Goal: Manage account settings

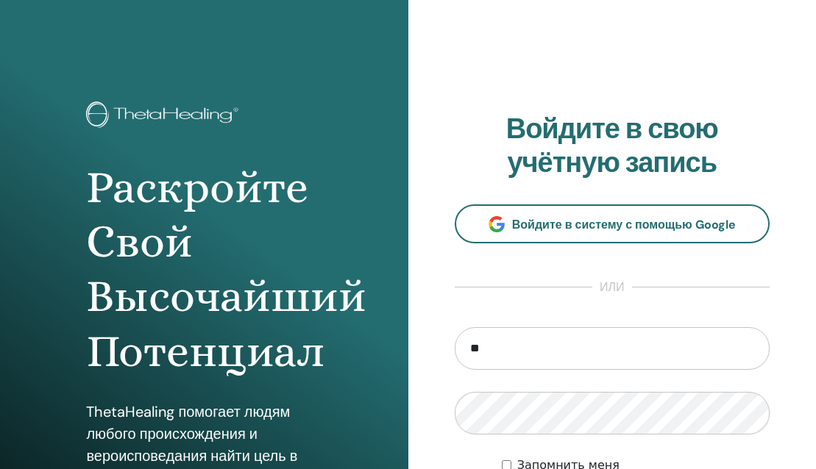
type input "*"
type input "**********"
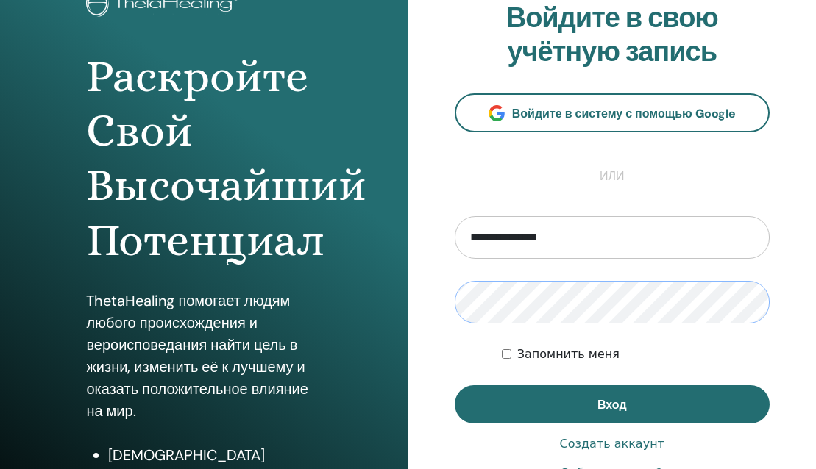
scroll to position [115, 0]
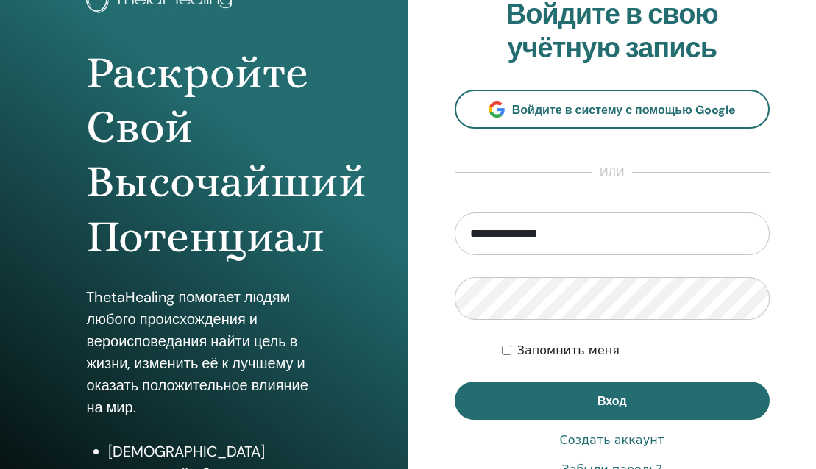
click at [562, 352] on ya-tr-span "Запомнить меня" at bounding box center [568, 351] width 102 height 14
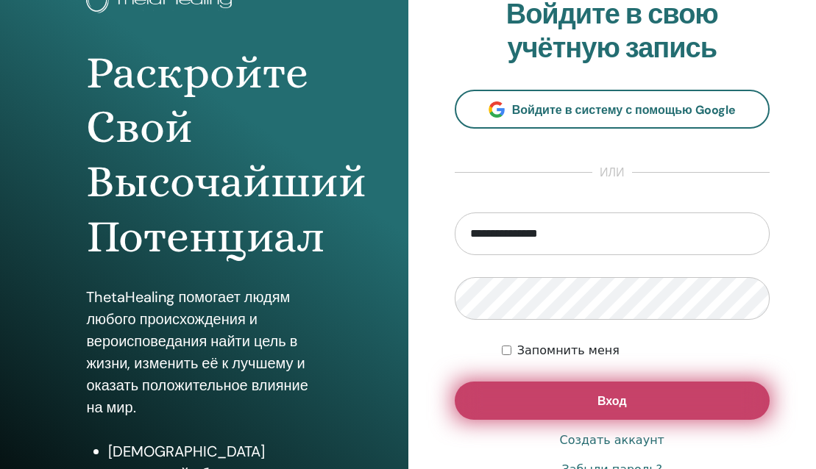
click at [633, 394] on button "Вход" at bounding box center [613, 401] width 316 height 38
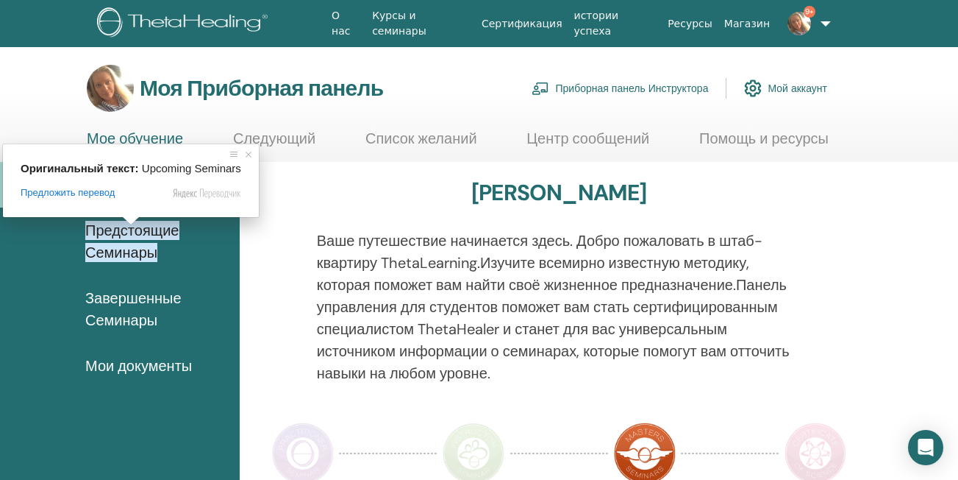
click at [113, 230] on ya-tr-span "Предстоящие Семинары" at bounding box center [132, 241] width 94 height 41
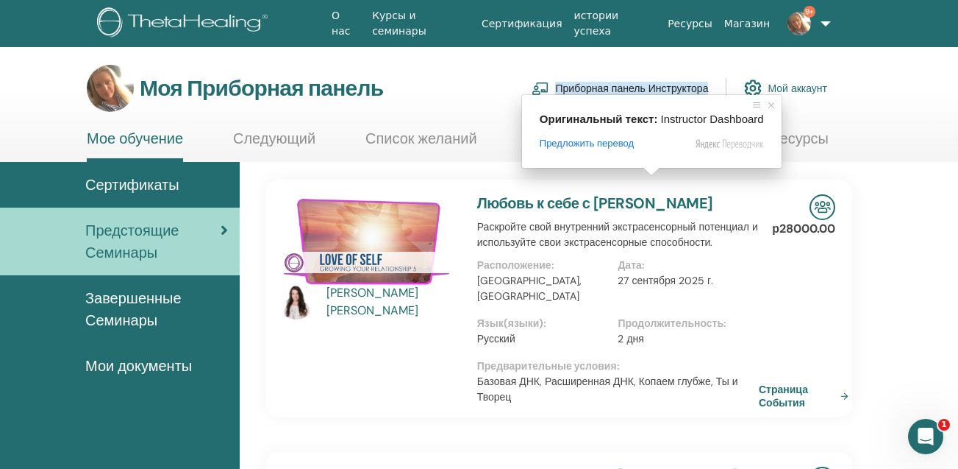
click at [646, 89] on ya-tr-span "Приборная панель Инструктора" at bounding box center [631, 88] width 153 height 13
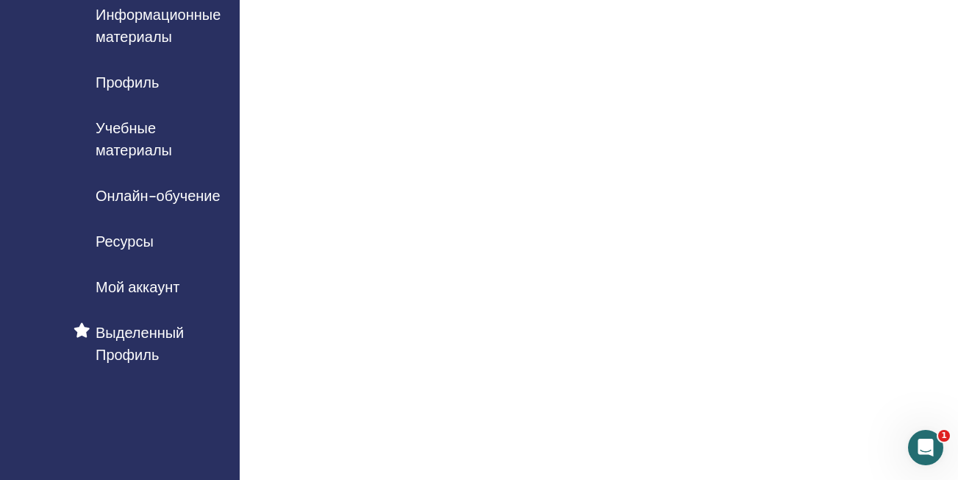
scroll to position [147, 0]
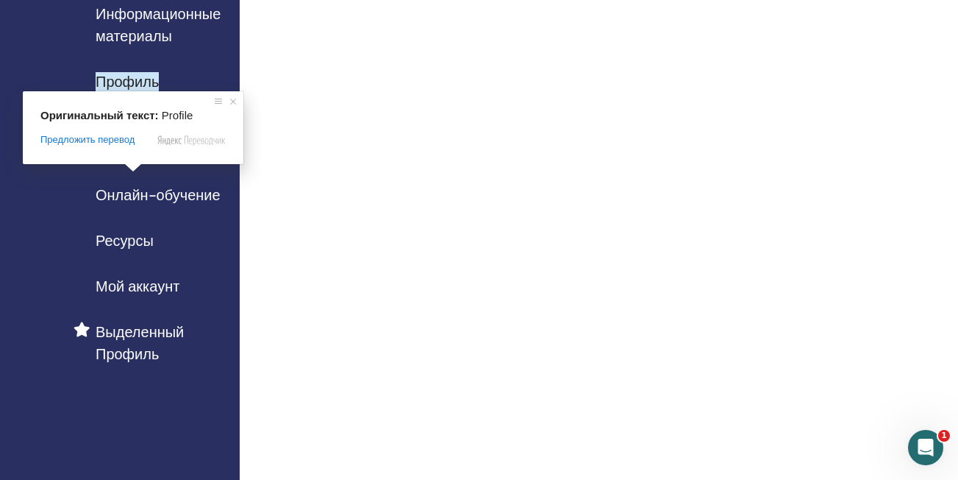
click at [138, 79] on ya-tr-span "Профиль" at bounding box center [127, 81] width 63 height 19
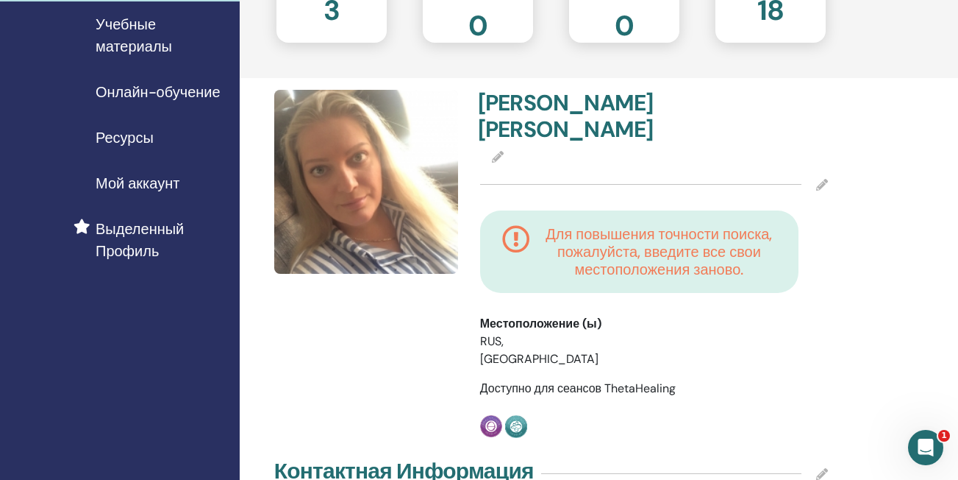
scroll to position [219, 0]
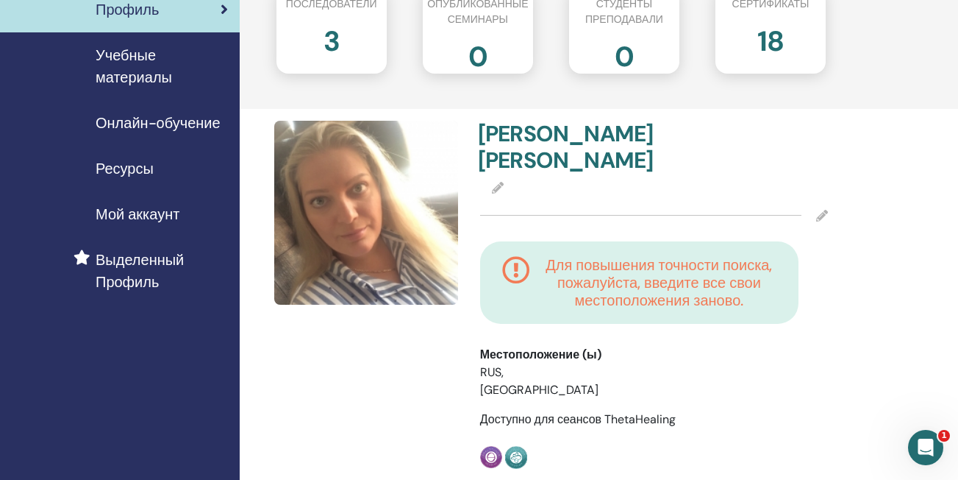
click at [822, 210] on icon at bounding box center [823, 216] width 12 height 12
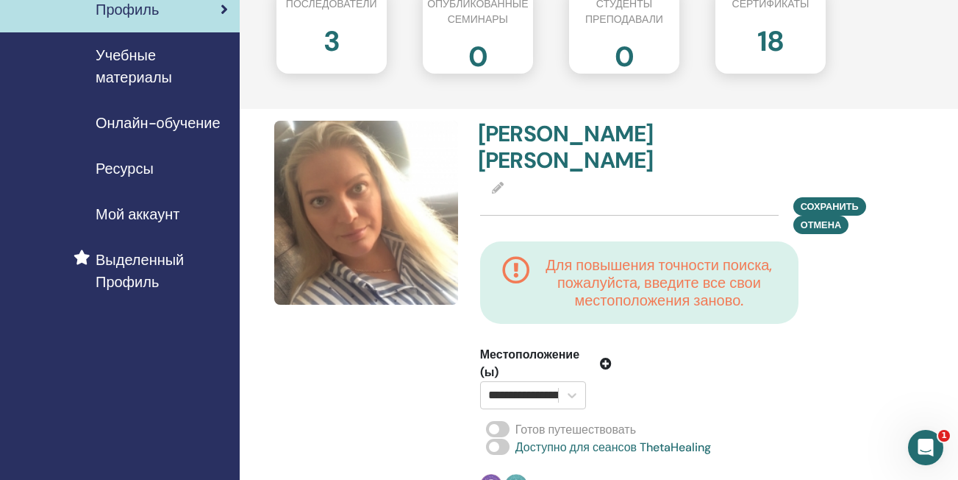
click at [498, 182] on icon at bounding box center [498, 188] width 12 height 12
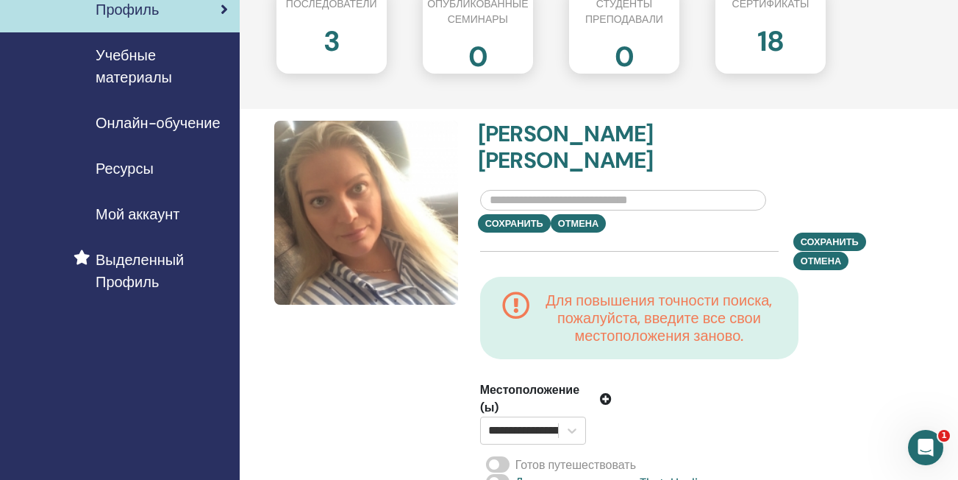
click at [502, 190] on input "text" at bounding box center [623, 200] width 286 height 21
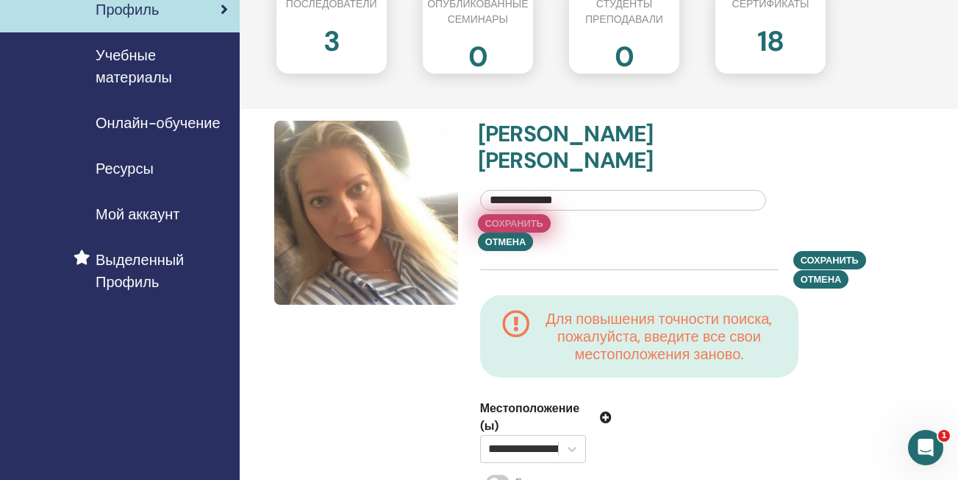
type input "**********"
click at [522, 214] on button "Сохранить" at bounding box center [514, 223] width 73 height 18
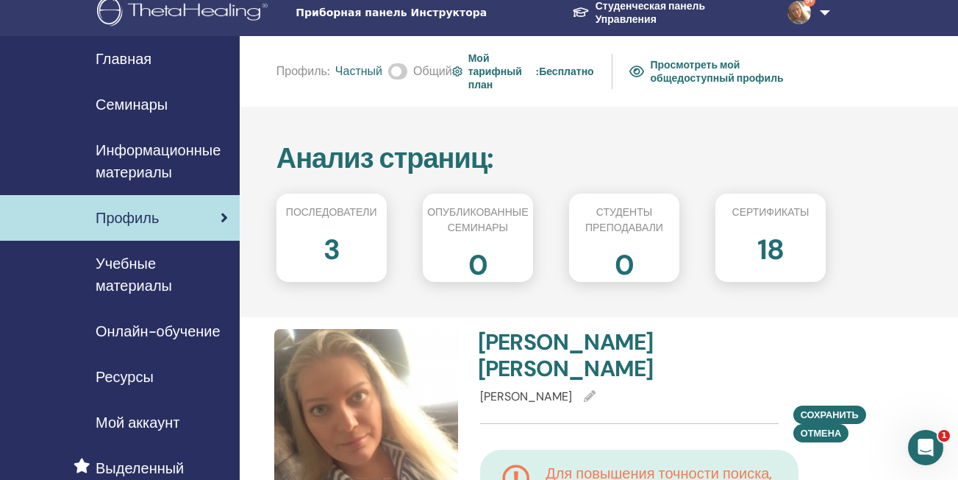
scroll to position [0, 0]
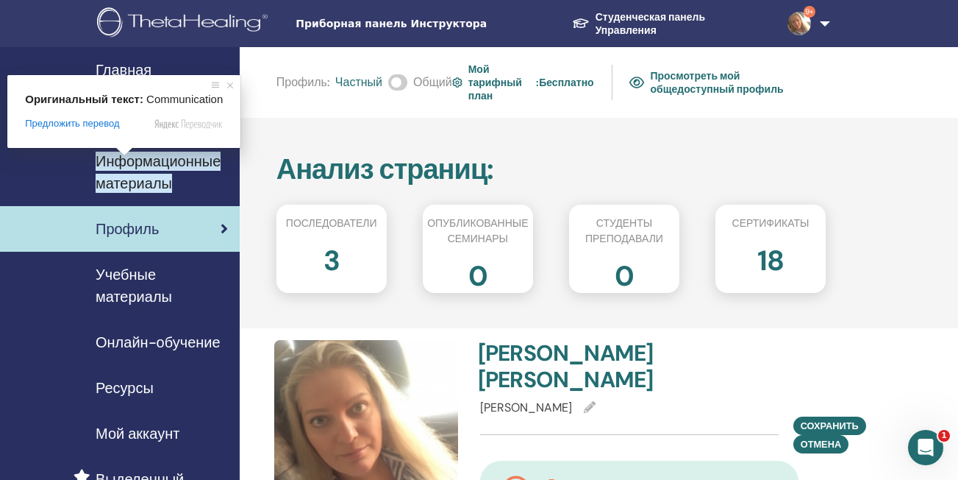
click at [119, 168] on ya-tr-span "Информационные материалы" at bounding box center [158, 172] width 125 height 41
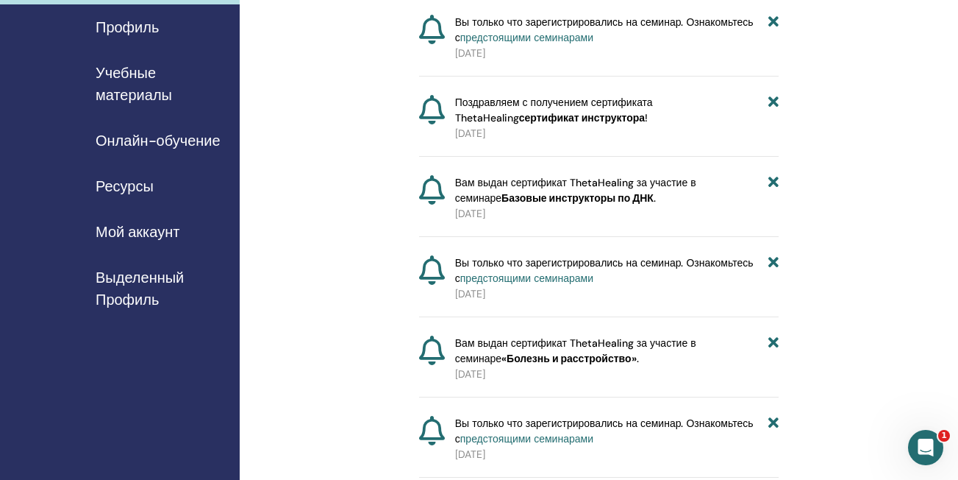
scroll to position [205, 0]
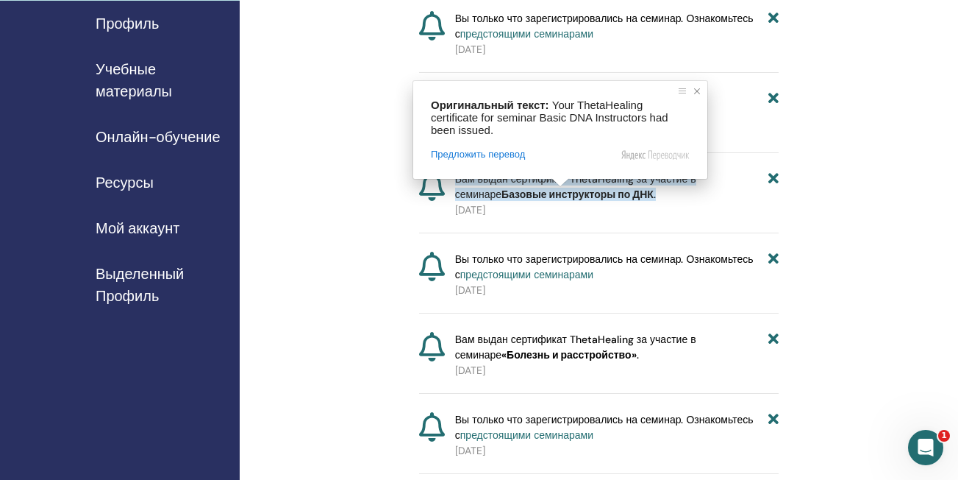
click at [700, 90] on span at bounding box center [697, 91] width 15 height 15
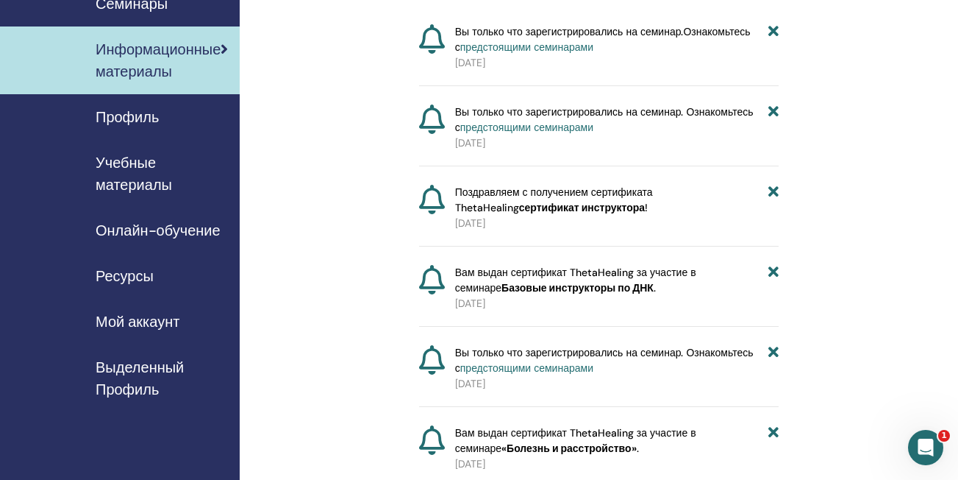
scroll to position [0, 0]
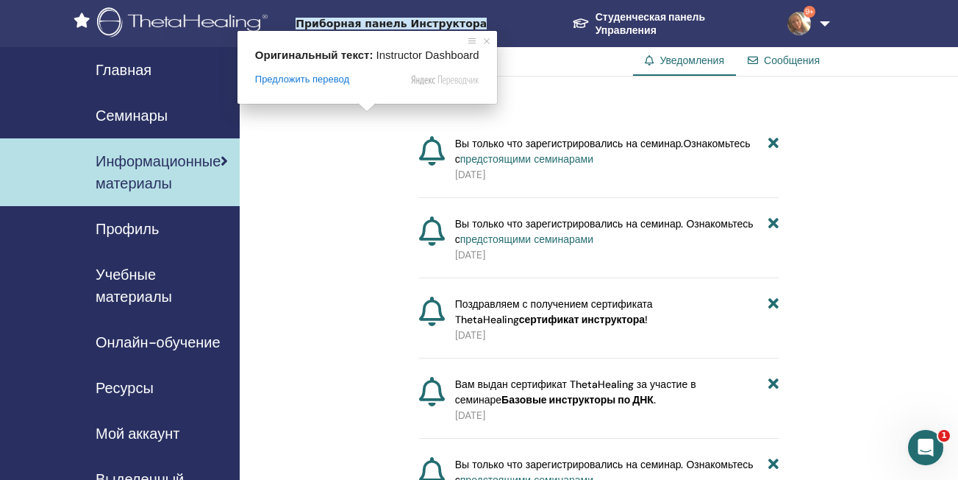
click at [338, 23] on ya-tr-span "Приборная панель Инструктора" at bounding box center [391, 24] width 191 height 12
